Goal: Transaction & Acquisition: Purchase product/service

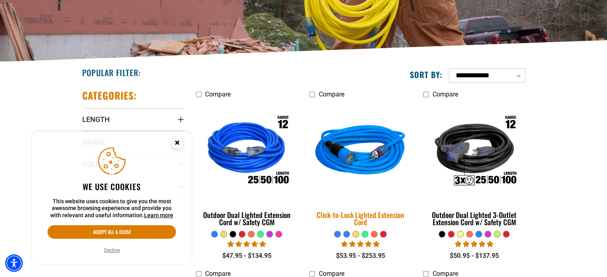
scroll to position [160, 0]
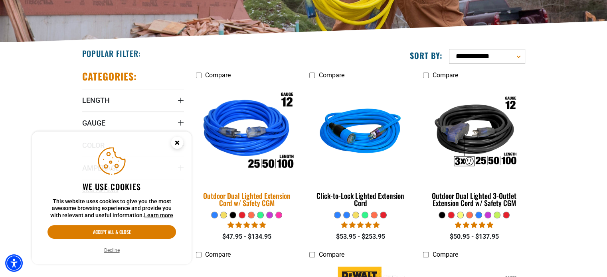
click at [267, 166] on img at bounding box center [247, 133] width 112 height 102
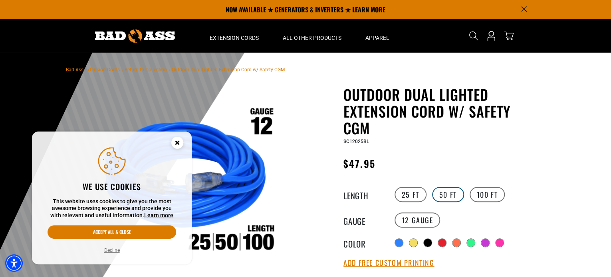
click at [443, 196] on label "50 FT" at bounding box center [448, 194] width 32 height 15
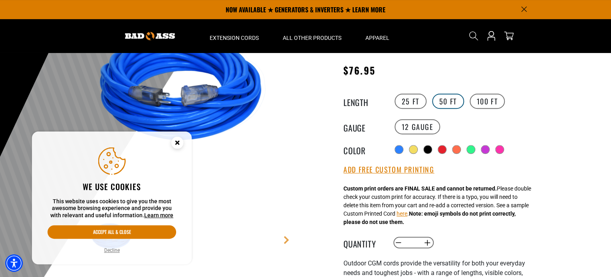
scroll to position [80, 0]
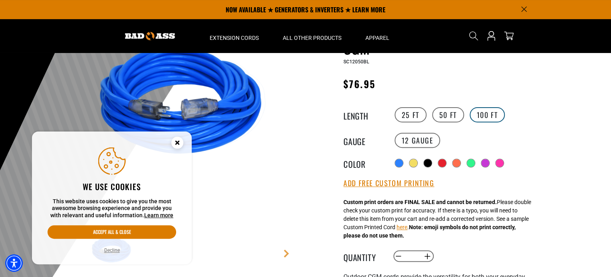
click at [478, 113] on label "100 FT" at bounding box center [488, 114] width 36 height 15
click at [446, 113] on label "50 FT" at bounding box center [448, 114] width 32 height 15
